Goal: Information Seeking & Learning: Check status

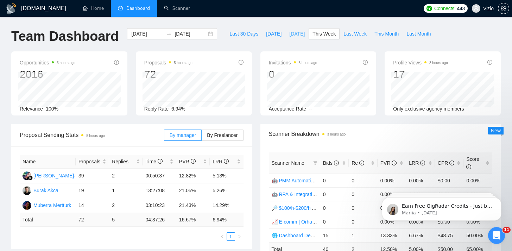
click at [297, 34] on span "[DATE]" at bounding box center [296, 34] width 15 height 8
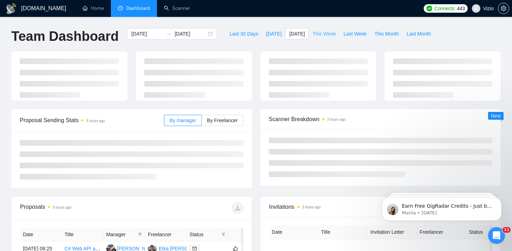
type input "[DATE]"
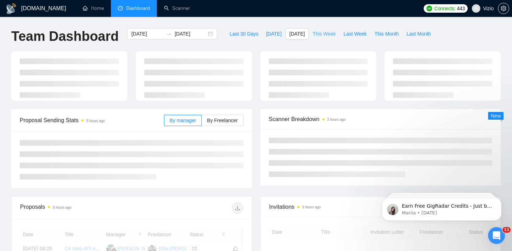
click at [330, 34] on span "This Week" at bounding box center [323, 34] width 23 height 8
type input "[DATE]"
click at [287, 22] on div "[DOMAIN_NAME] Home Dashboard Scanner Connects: 443 Vizio Team Dashboard [DATE] …" at bounding box center [256, 242] width 512 height 484
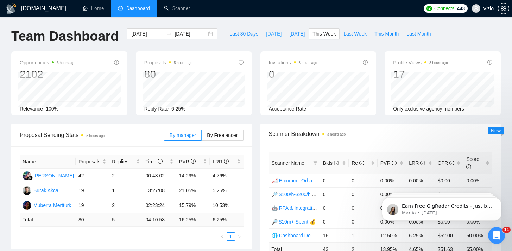
click at [276, 37] on button "[DATE]" at bounding box center [273, 33] width 23 height 11
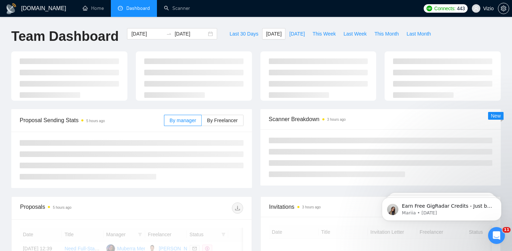
type input "[DATE]"
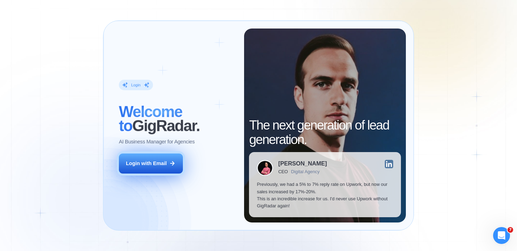
click at [162, 160] on div "Login with Email" at bounding box center [146, 163] width 41 height 7
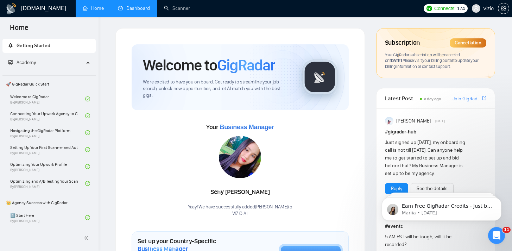
click at [138, 9] on link "Dashboard" at bounding box center [134, 8] width 32 height 6
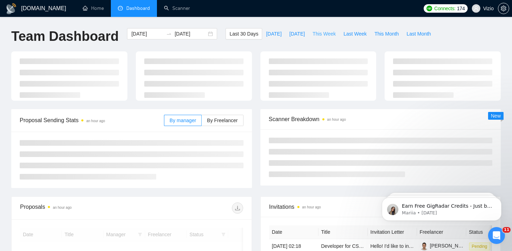
click at [324, 33] on span "This Week" at bounding box center [323, 34] width 23 height 8
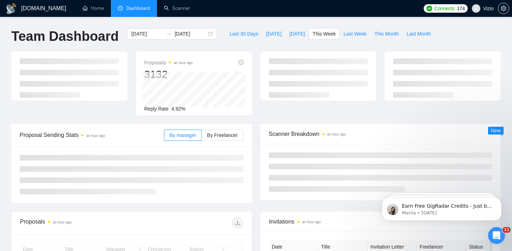
type input "[DATE]"
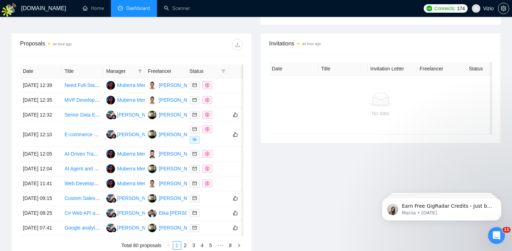
scroll to position [256, 0]
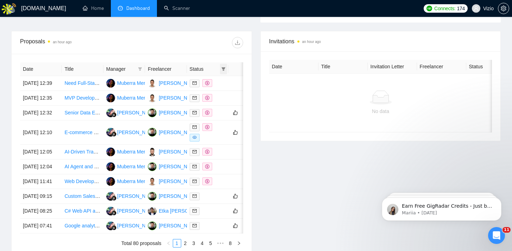
click at [222, 70] on icon "filter" at bounding box center [223, 69] width 4 height 4
click at [219, 83] on span "Chat" at bounding box center [206, 83] width 34 height 8
checkbox input "true"
click at [210, 45] on div at bounding box center [187, 42] width 111 height 11
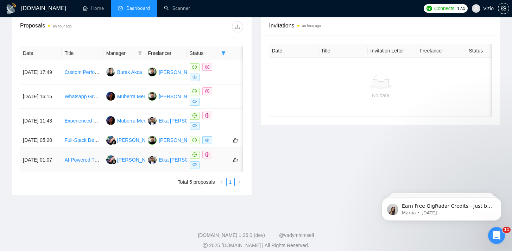
scroll to position [270, 0]
